Goal: Task Accomplishment & Management: Use online tool/utility

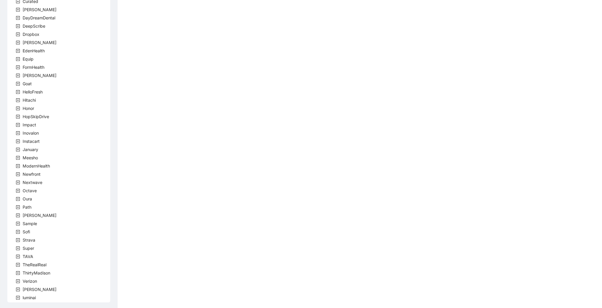
scroll to position [73, 0]
click at [20, 254] on span at bounding box center [17, 254] width 7 height 7
click at [34, 262] on span "team" at bounding box center [35, 262] width 10 height 5
click at [38, 272] on span "TavaTeam" at bounding box center [47, 271] width 20 height 5
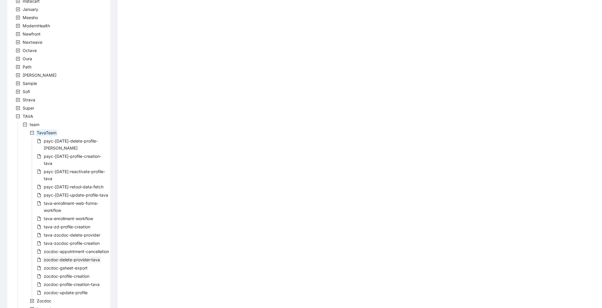
scroll to position [214, 0]
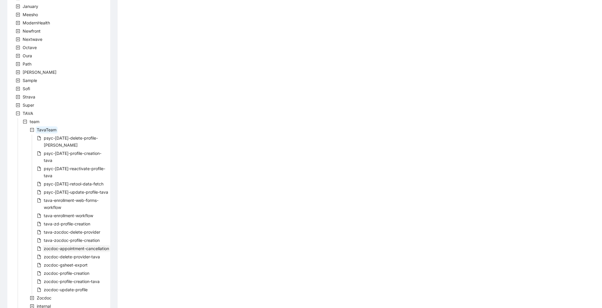
click at [80, 246] on span "zocdoc-appointment-cancellation" at bounding box center [76, 248] width 65 height 5
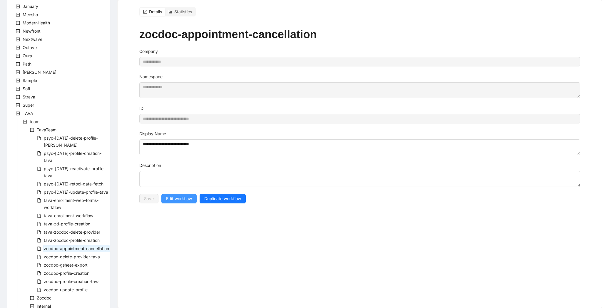
click at [185, 195] on span "Edit workflow" at bounding box center [179, 198] width 26 height 6
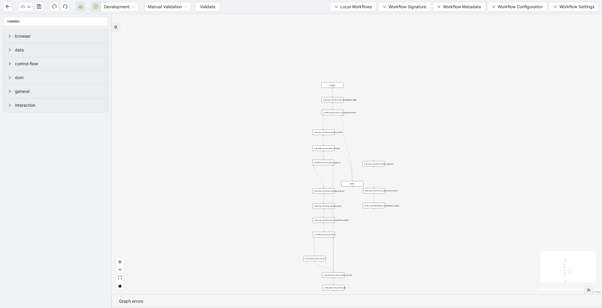
drag, startPoint x: 281, startPoint y: 103, endPoint x: 196, endPoint y: 222, distance: 145.9
click at [196, 222] on div "trigger execute_workflow:fetch_metabase_data execute_workflow:login_to_zocdoc e…" at bounding box center [357, 154] width 490 height 280
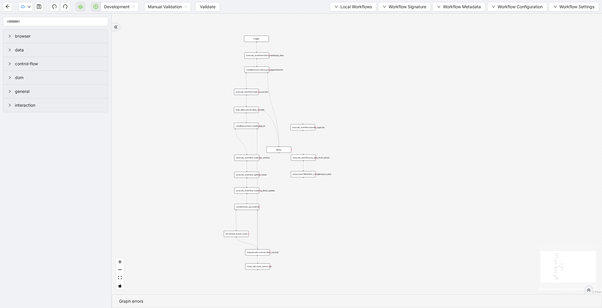
drag, startPoint x: 364, startPoint y: 157, endPoint x: 302, endPoint y: 83, distance: 97.2
click at [302, 83] on div "trigger execute_workflow:fetch_metabase_data execute_workflow:login_to_zocdoc e…" at bounding box center [357, 154] width 490 height 280
click at [206, 5] on span "Validate" at bounding box center [208, 7] width 16 height 6
click at [85, 5] on div "Development Manual Validation Validate Local Workflows Workflow Signature Workf…" at bounding box center [301, 6] width 602 height 13
click at [82, 10] on button "button" at bounding box center [80, 6] width 9 height 9
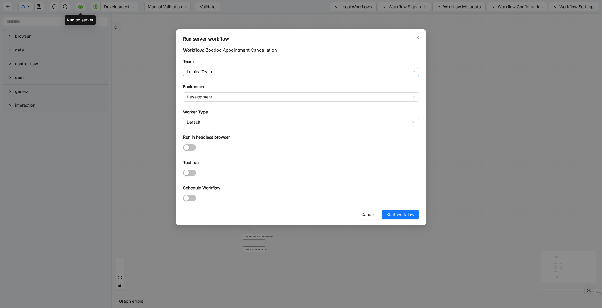
click at [308, 70] on span "LuminaiTeam" at bounding box center [301, 71] width 229 height 9
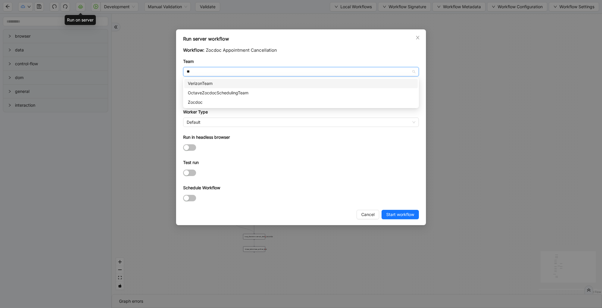
type input "*"
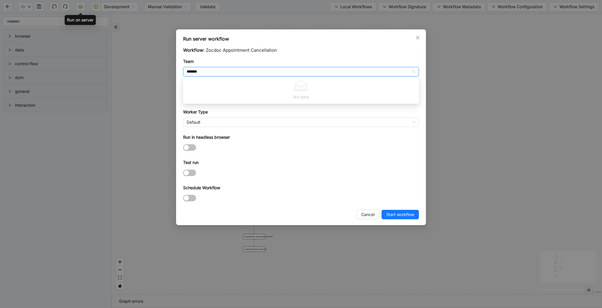
type input "******"
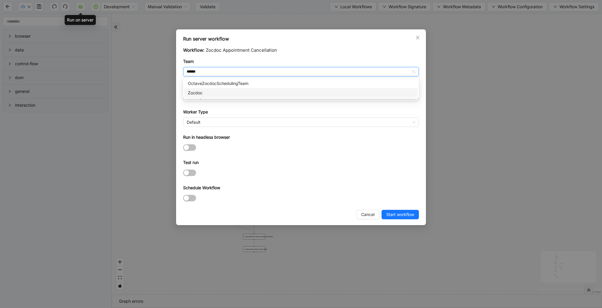
click at [293, 90] on div "Zocdoc" at bounding box center [301, 93] width 226 height 6
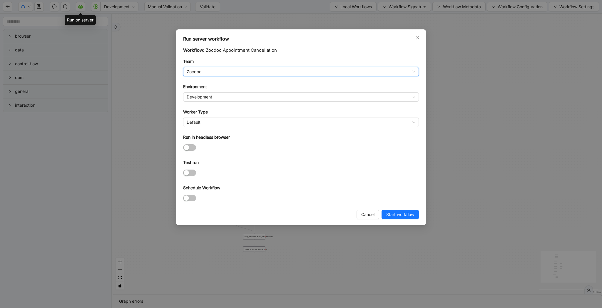
click at [293, 90] on div "Environment" at bounding box center [301, 87] width 236 height 9
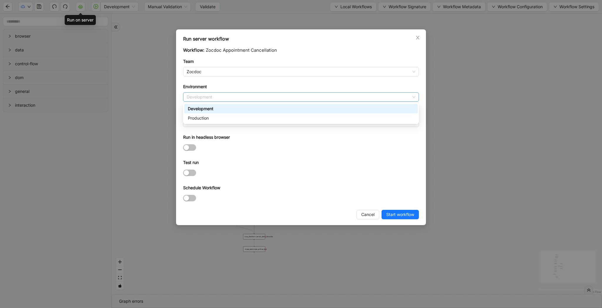
click at [292, 93] on span "Development" at bounding box center [301, 97] width 229 height 9
click at [282, 122] on div "Production" at bounding box center [300, 117] width 233 height 9
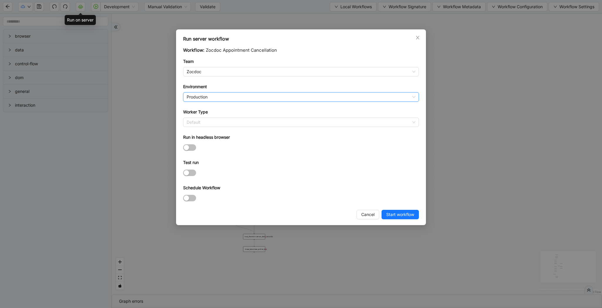
click at [282, 122] on span "Default" at bounding box center [301, 122] width 229 height 9
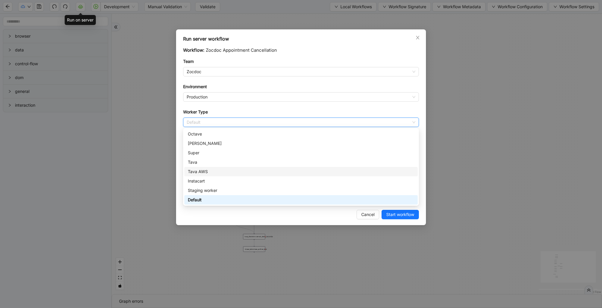
click at [244, 173] on div "Tava AWS" at bounding box center [301, 171] width 226 height 6
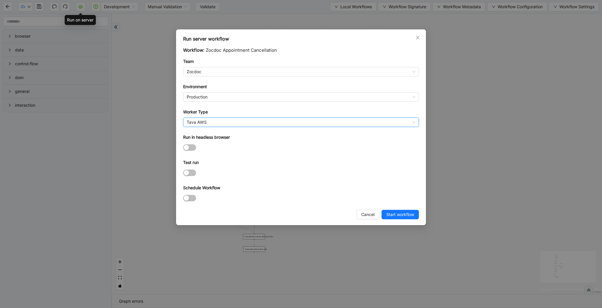
click at [229, 121] on span "Tava AWS" at bounding box center [301, 122] width 229 height 9
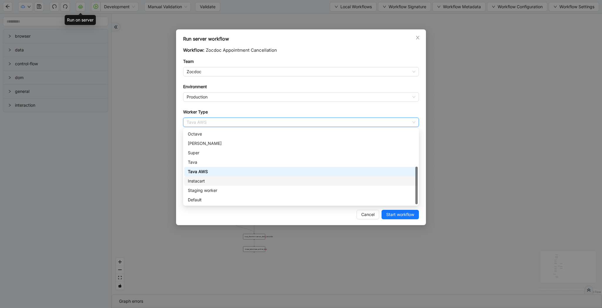
scroll to position [0, 0]
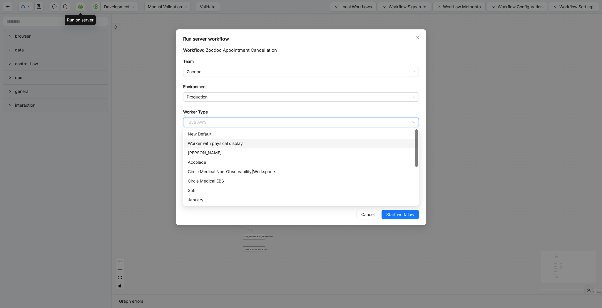
click at [246, 144] on div "Worker with physical display" at bounding box center [301, 143] width 226 height 6
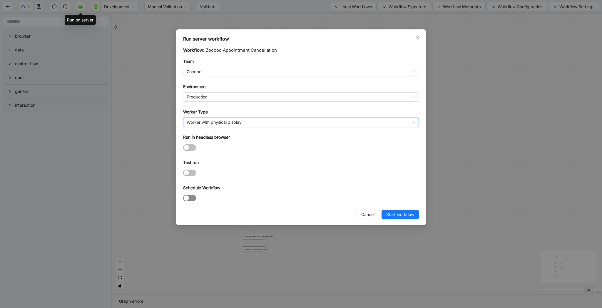
click at [189, 199] on button "Schedule Workflow" at bounding box center [189, 198] width 13 height 6
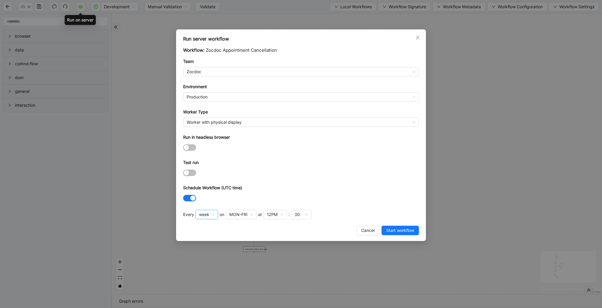
click at [204, 218] on span "week" at bounding box center [207, 214] width 16 height 9
click at [208, 255] on div "hour" at bounding box center [206, 254] width 12 height 6
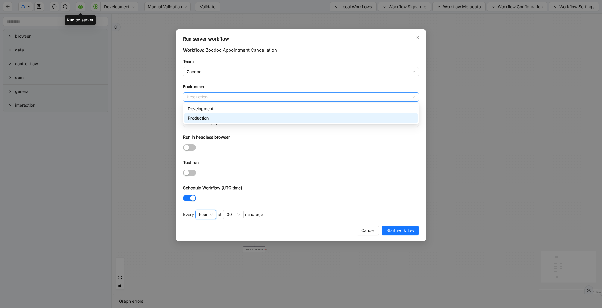
click at [262, 99] on span "Production" at bounding box center [301, 97] width 229 height 9
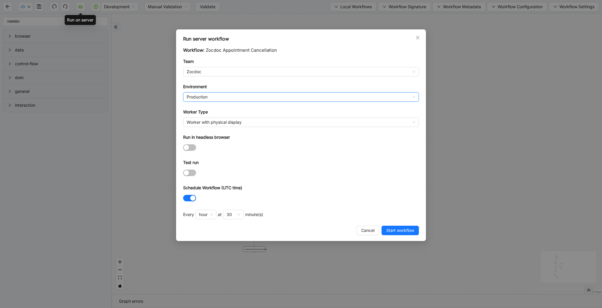
click at [262, 99] on span "Production" at bounding box center [301, 97] width 229 height 9
click at [278, 140] on div "Run in headless browser" at bounding box center [301, 138] width 236 height 9
click at [234, 218] on div "30" at bounding box center [233, 214] width 21 height 9
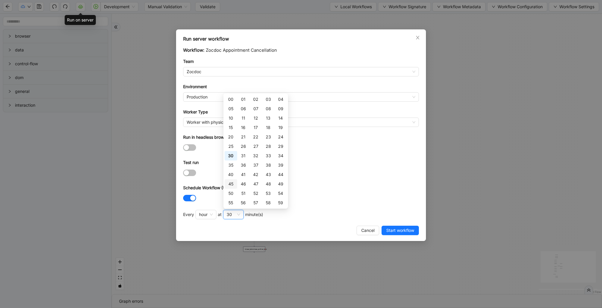
click at [235, 184] on div "45" at bounding box center [231, 183] width 12 height 9
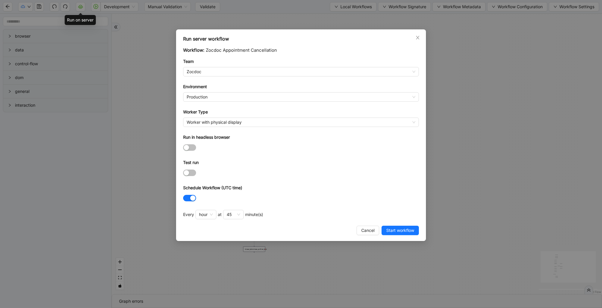
click at [300, 220] on div "Every hour at 45 minute(s)" at bounding box center [301, 216] width 236 height 12
click at [409, 227] on span "Start workflow" at bounding box center [400, 230] width 28 height 6
